Goal: Task Accomplishment & Management: Complete application form

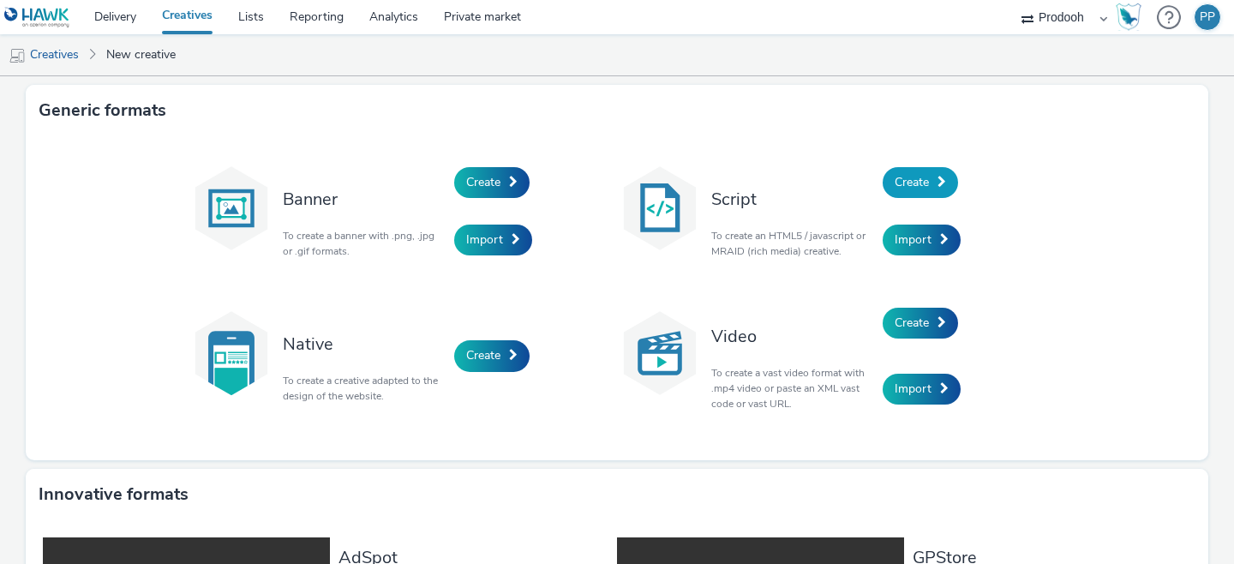
click at [899, 187] on span "Create" at bounding box center [911, 182] width 34 height 16
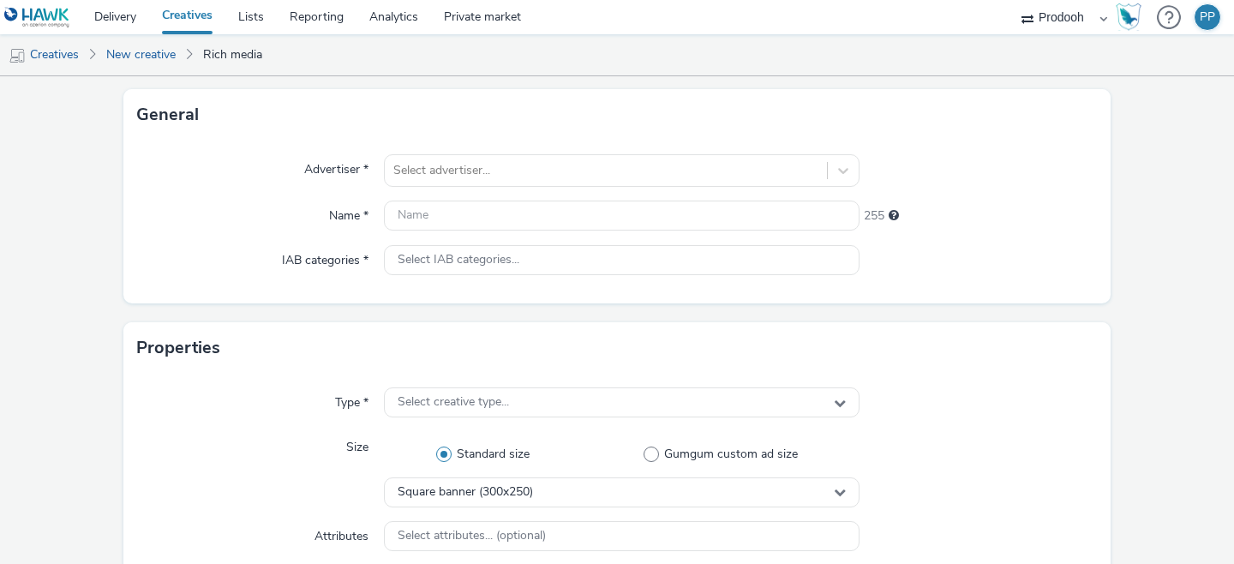
scroll to position [90, 0]
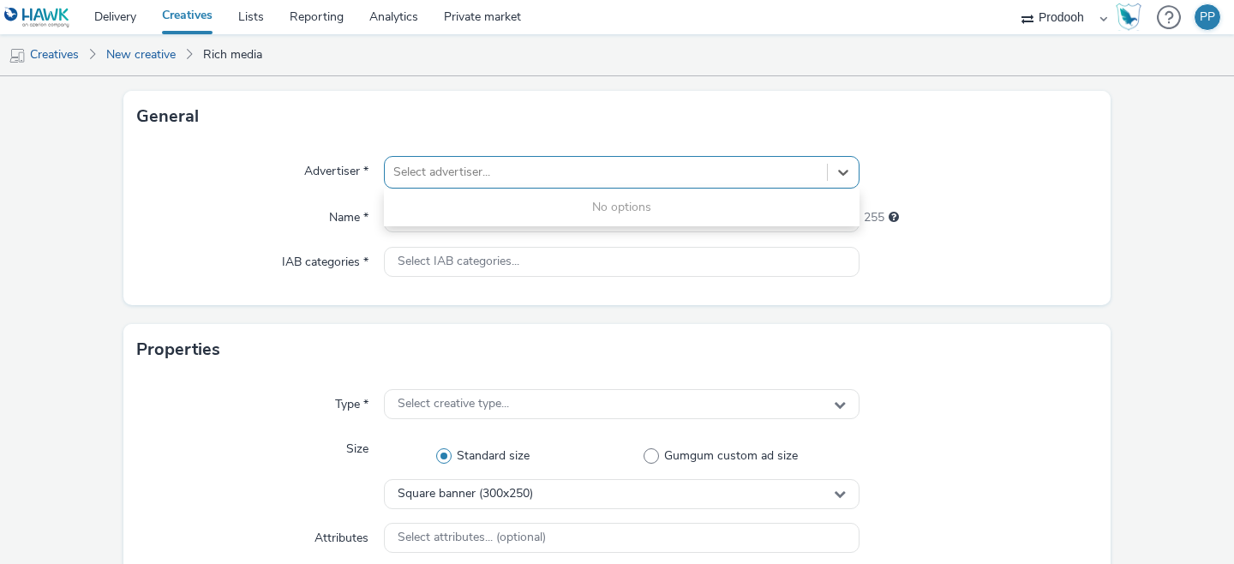
click at [541, 174] on div at bounding box center [605, 172] width 425 height 21
click at [553, 138] on div "General" at bounding box center [616, 116] width 987 height 51
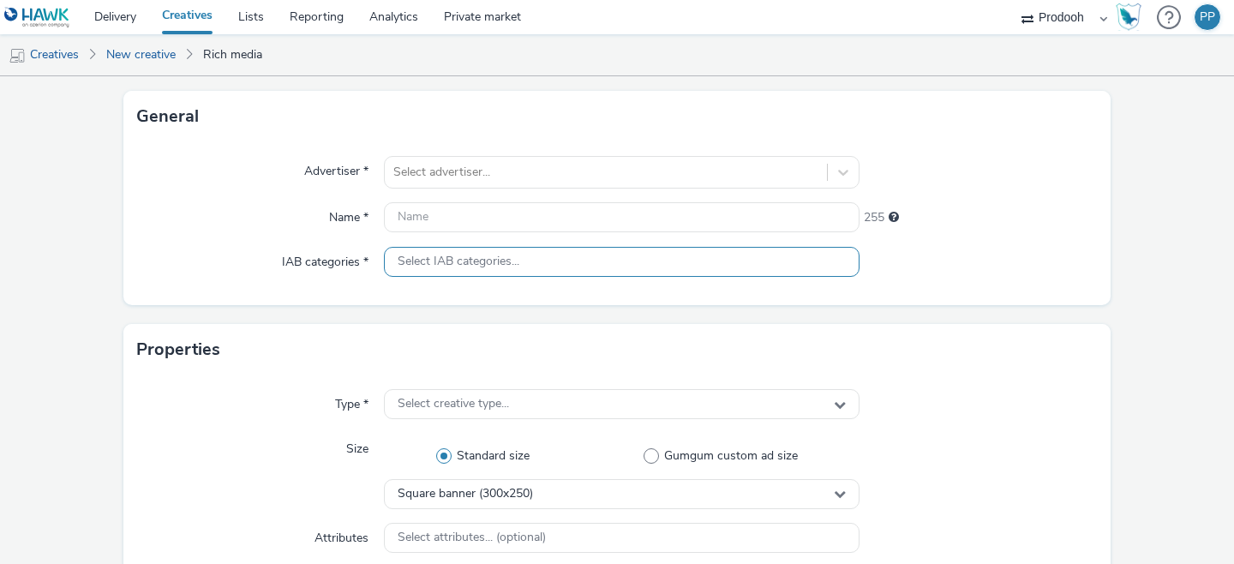
click at [485, 261] on span "Select IAB categories..." at bounding box center [459, 261] width 122 height 15
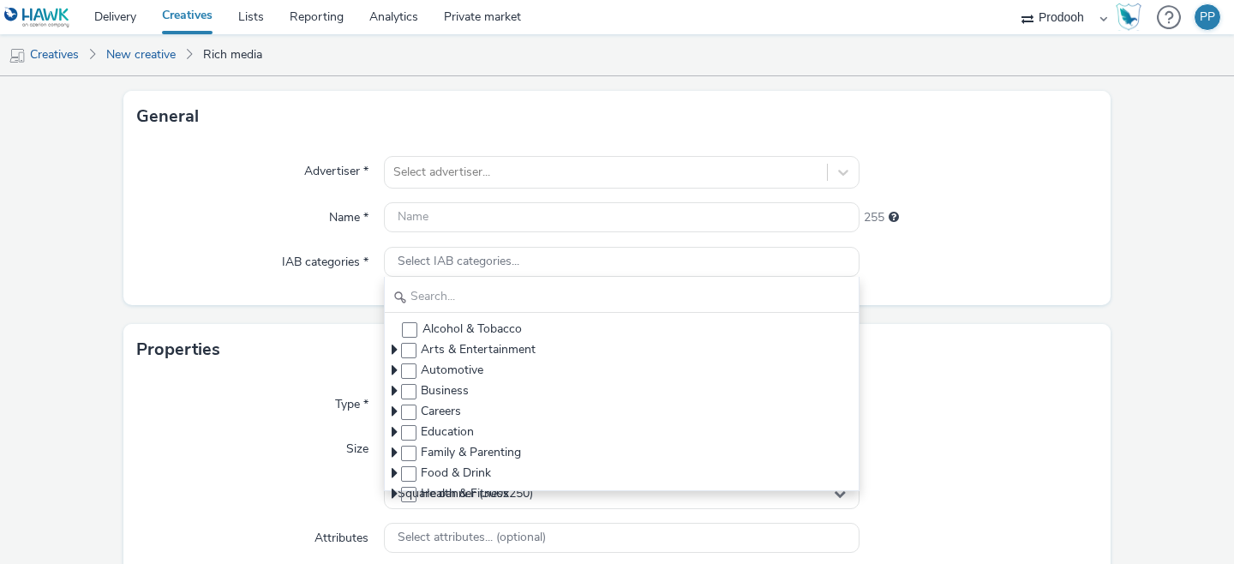
click at [289, 251] on label "IAB categories *" at bounding box center [325, 259] width 100 height 24
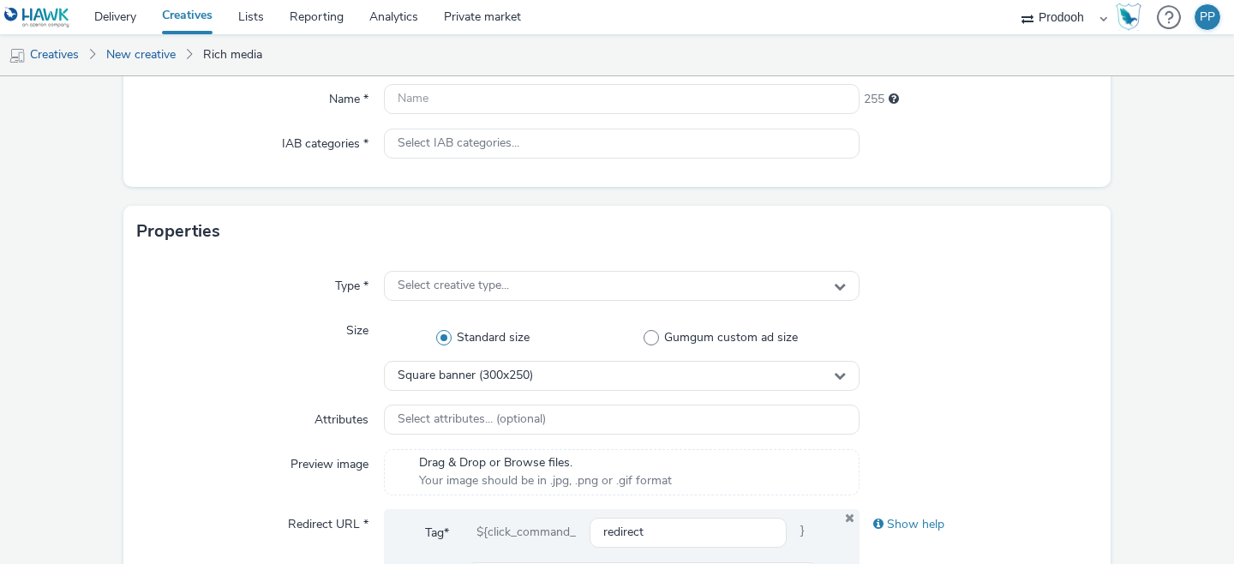
scroll to position [227, 0]
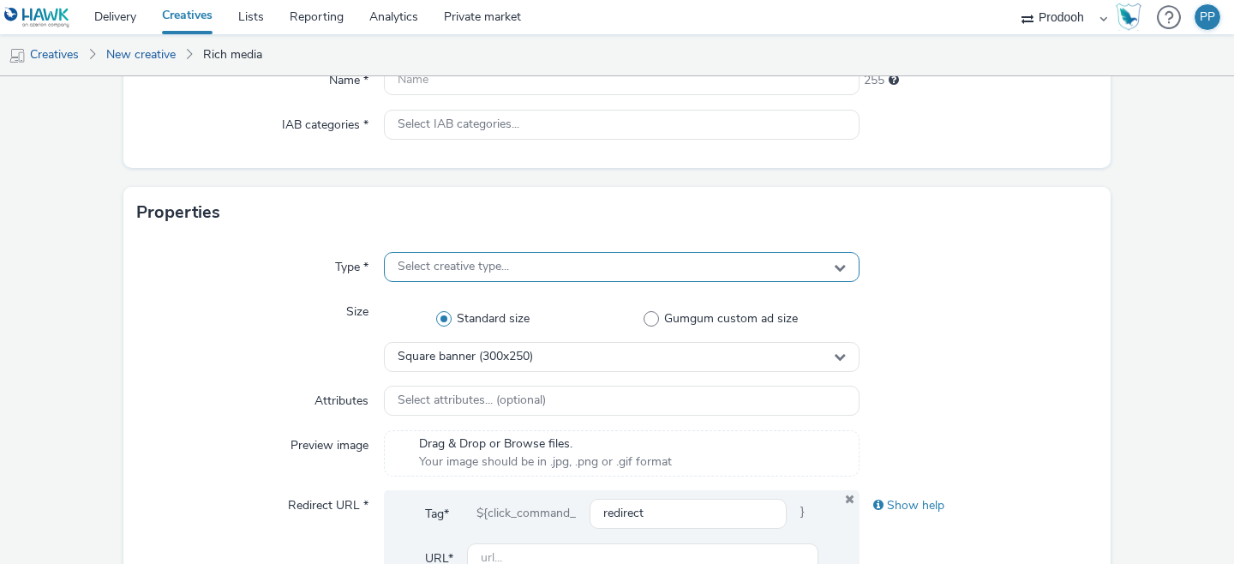
click at [449, 260] on span "Select creative type..." at bounding box center [453, 267] width 111 height 15
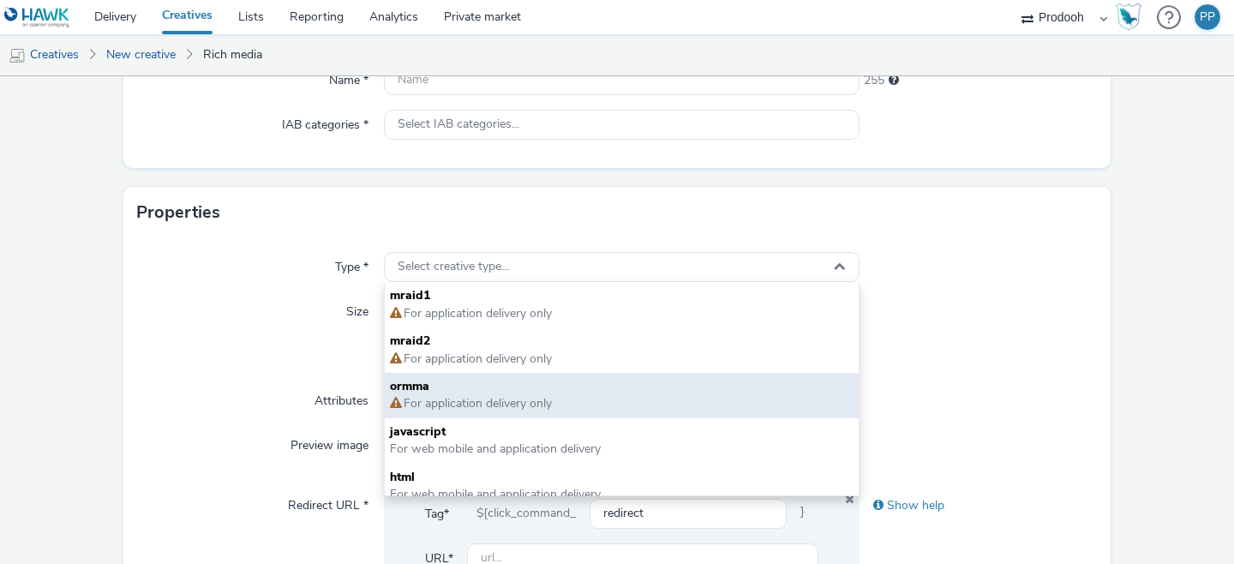
scroll to position [12, 0]
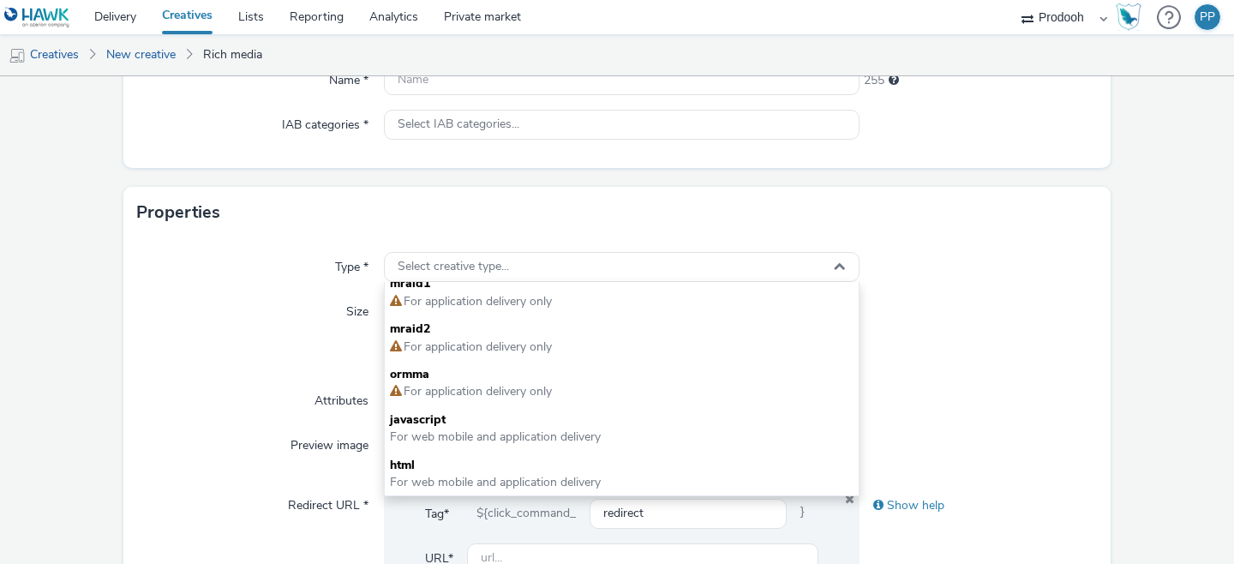
click at [272, 339] on div "Size" at bounding box center [260, 333] width 247 height 75
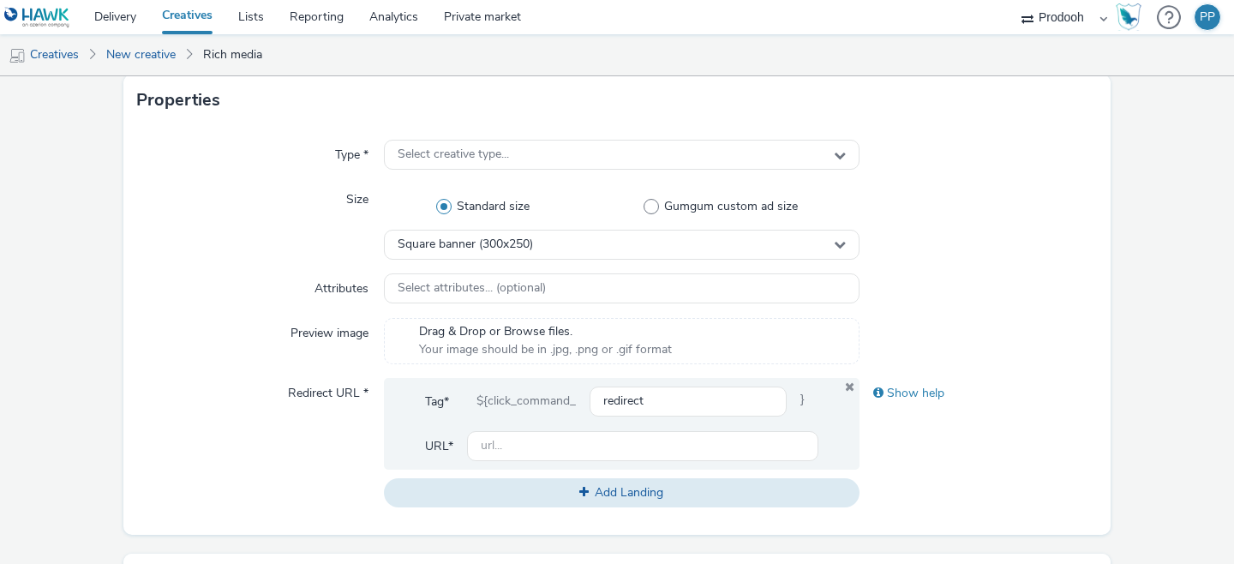
scroll to position [338, 0]
click at [648, 398] on input "redirect" at bounding box center [687, 402] width 197 height 30
click at [529, 442] on input "text" at bounding box center [642, 447] width 351 height 30
click at [304, 427] on div "Redirect URL *" at bounding box center [260, 443] width 247 height 129
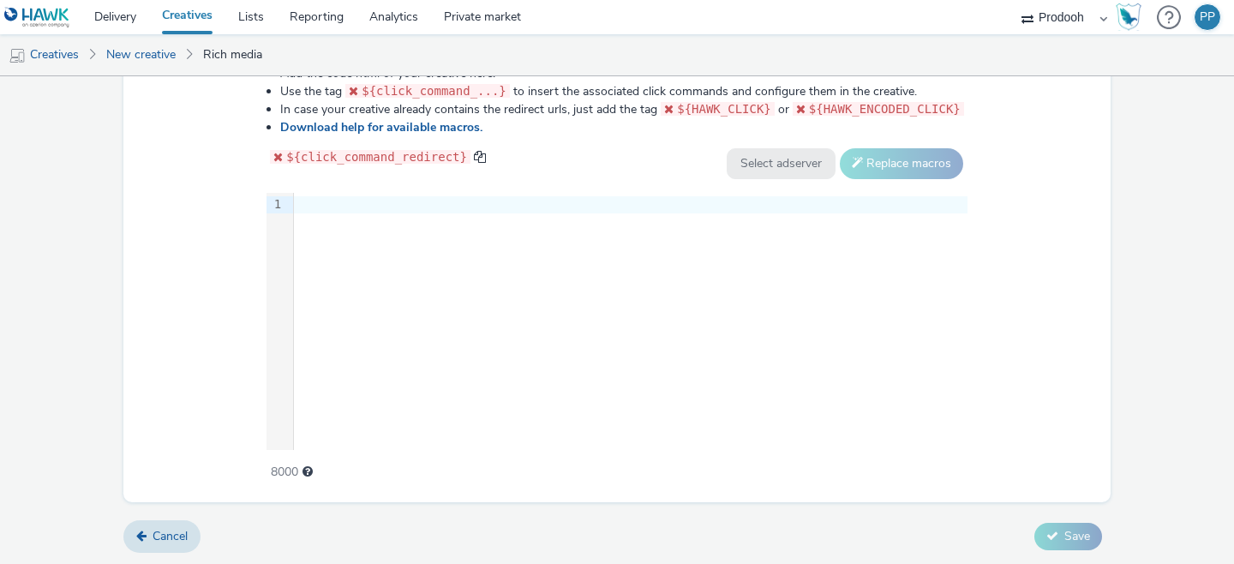
scroll to position [922, 0]
click at [221, 260] on div "Add the code html of your creative here. Use the tag ${click_command_...} to in…" at bounding box center [617, 264] width 824 height 421
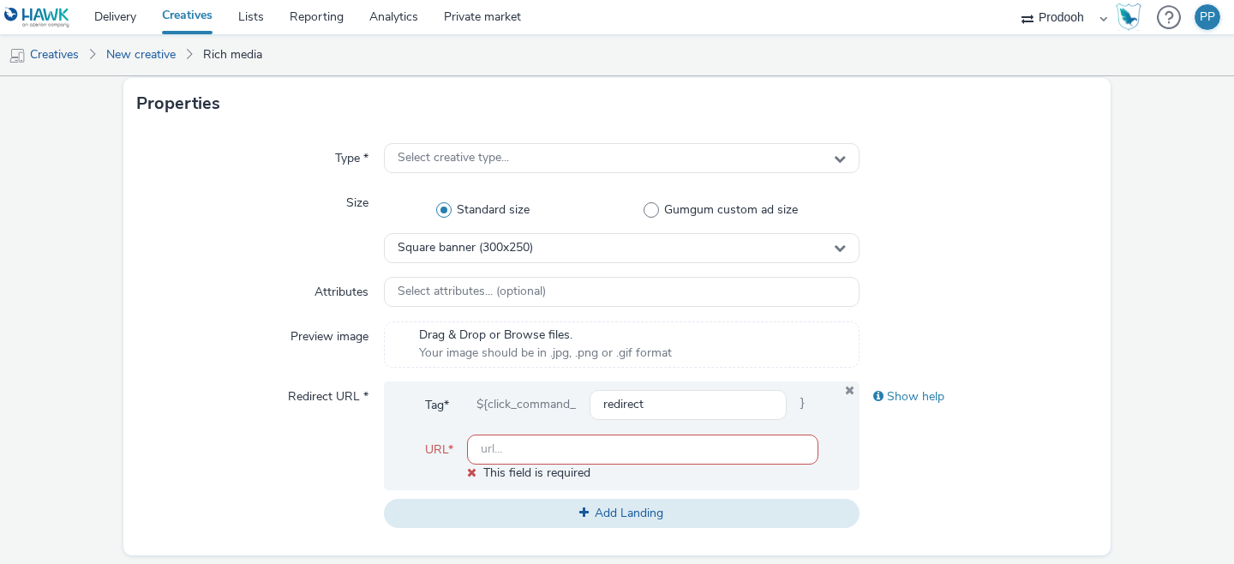
scroll to position [325, 0]
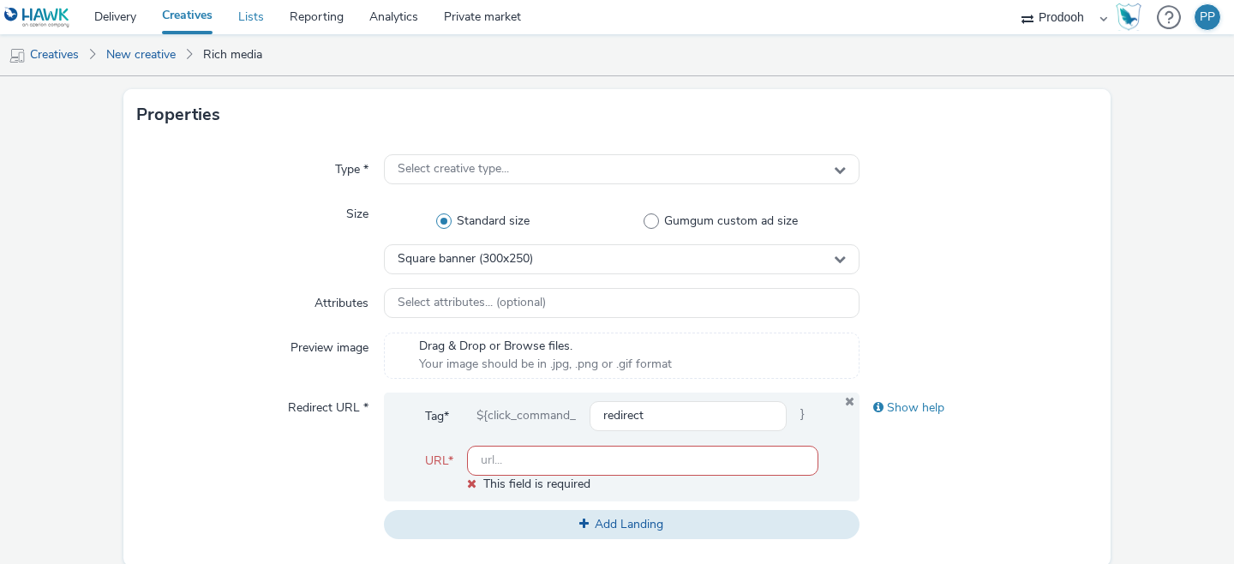
click at [260, 21] on link "Lists" at bounding box center [250, 17] width 51 height 34
